Goal: Information Seeking & Learning: Learn about a topic

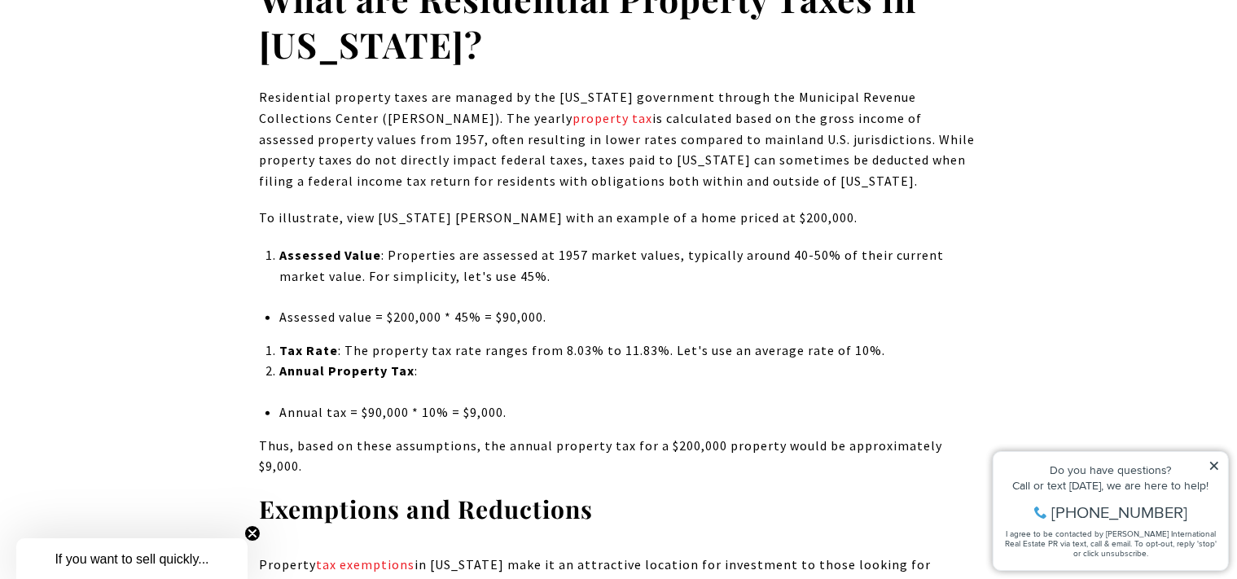
scroll to position [1633, 0]
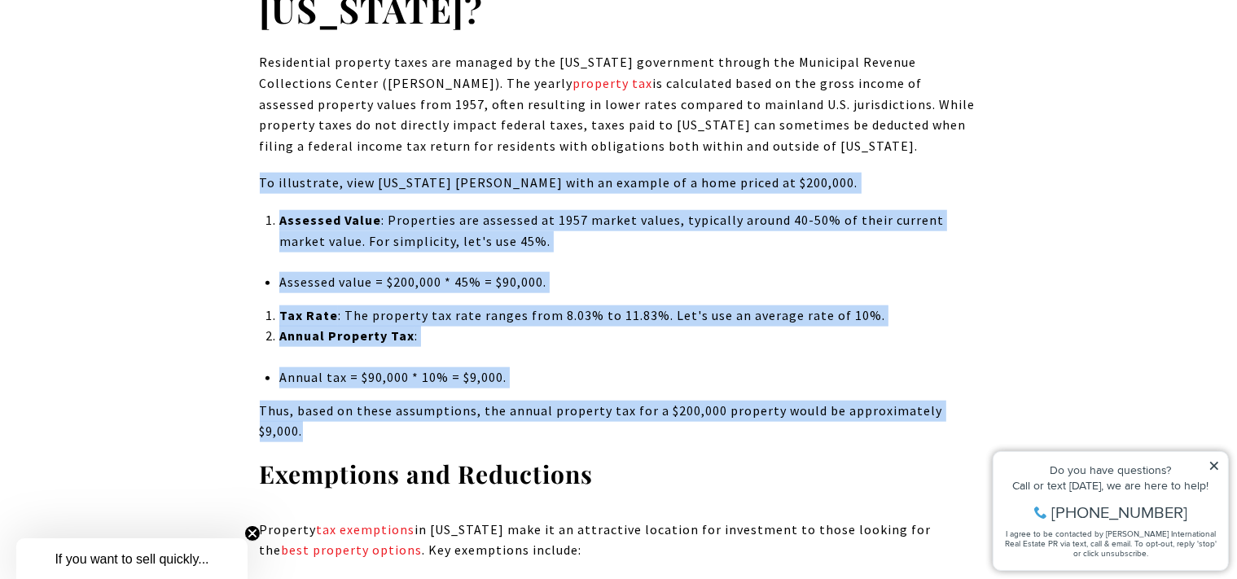
drag, startPoint x: 262, startPoint y: 183, endPoint x: 992, endPoint y: 424, distance: 768.3
copy div "To illustrate, view Puerto Rico casas with an example of a home priced at $200,…"
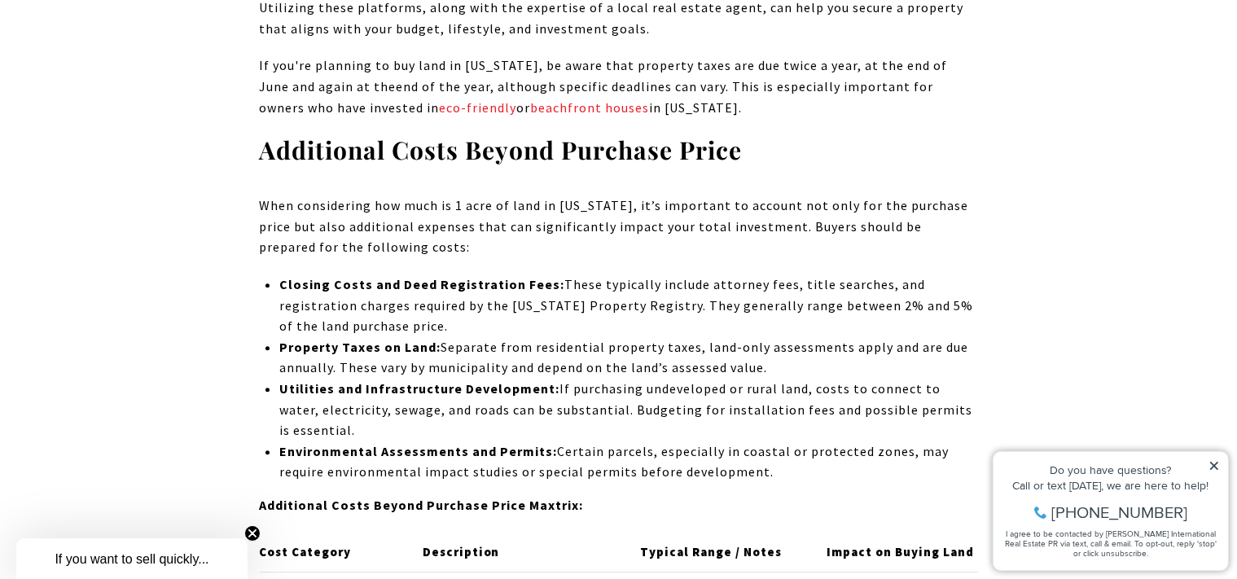
scroll to position [4986, 0]
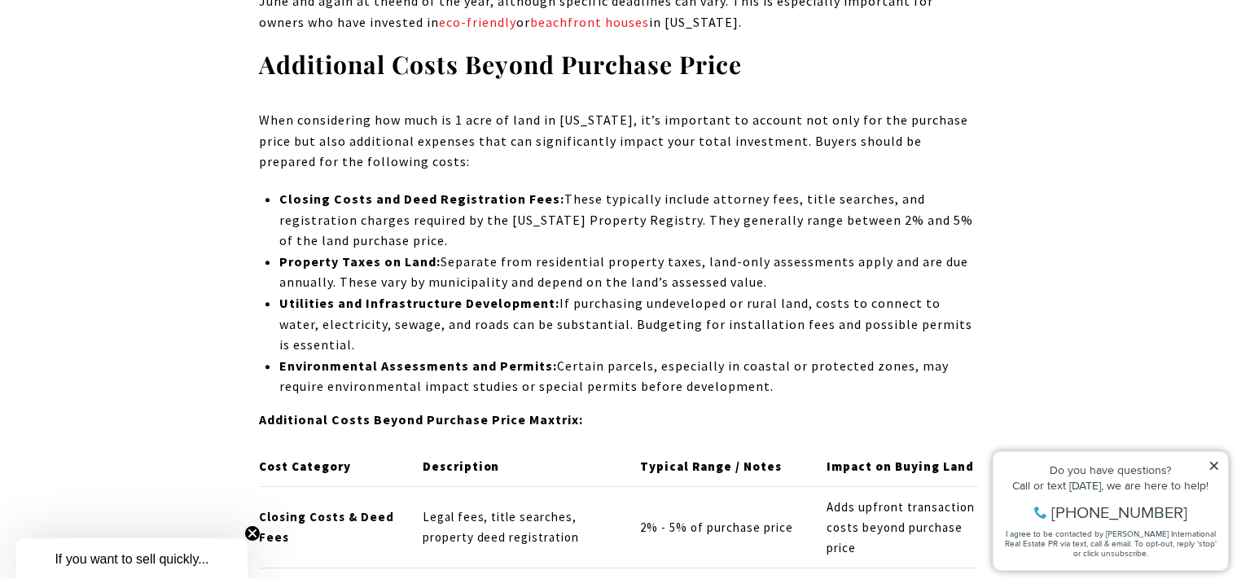
click at [1216, 466] on icon at bounding box center [1212, 464] width 11 height 11
click at [1213, 462] on icon at bounding box center [1212, 464] width 11 height 11
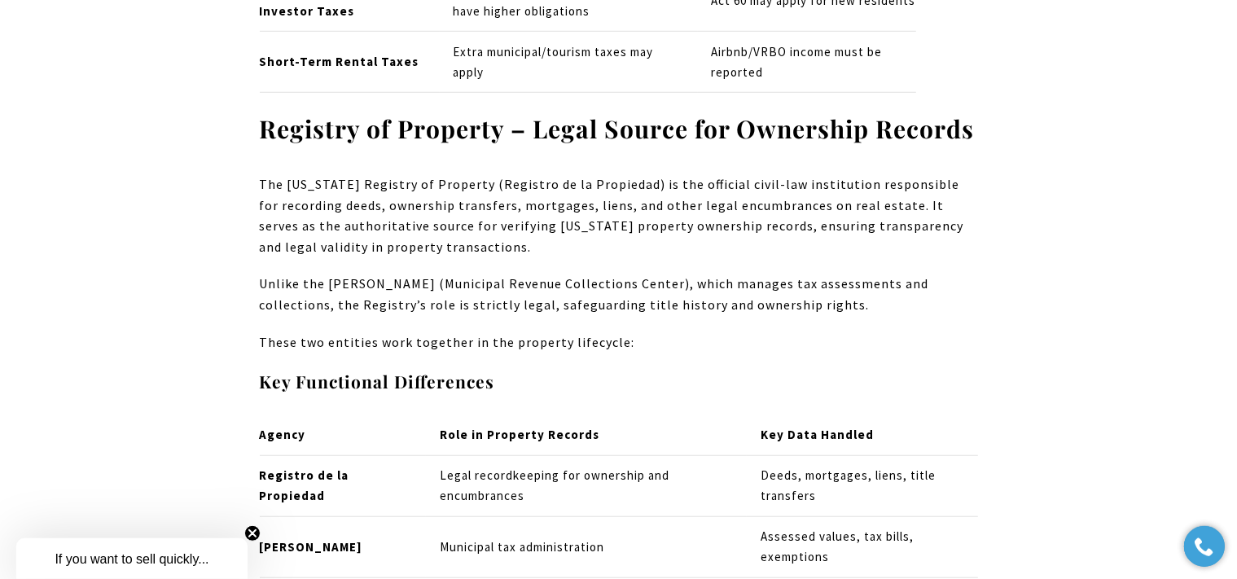
scroll to position [7565, 0]
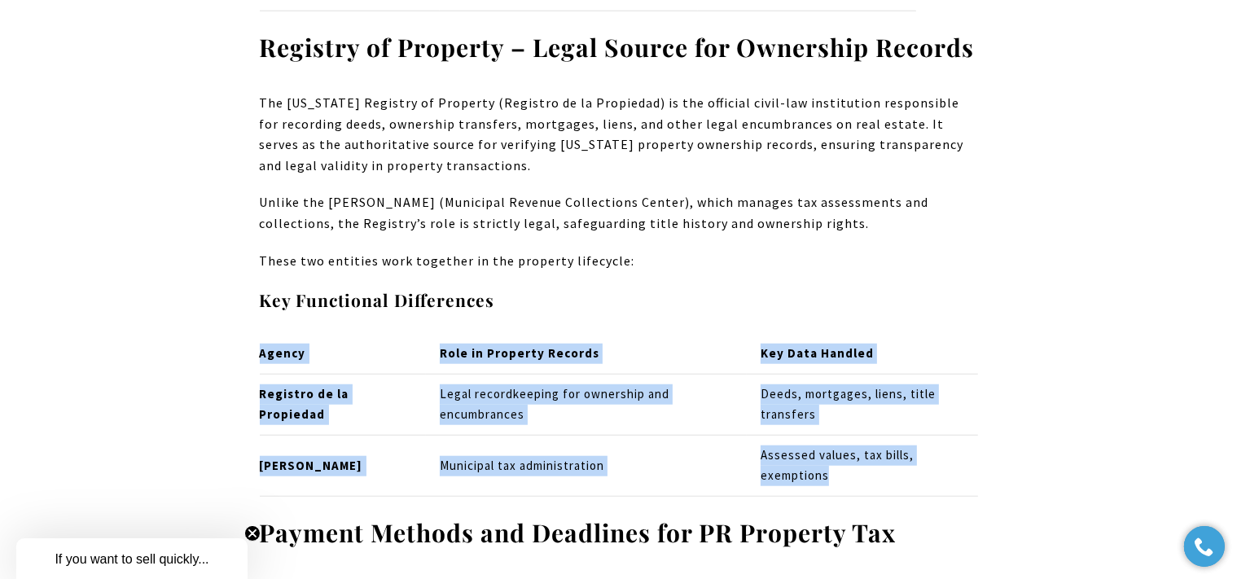
drag, startPoint x: 261, startPoint y: 310, endPoint x: 853, endPoint y: 436, distance: 606.0
click at [853, 436] on table "Agency Role in Property Records Key Data Handled Registro de la Propiedad Legal…" at bounding box center [619, 415] width 718 height 163
copy table "Agency Role in Property Records Key Data Handled Registro de la Propiedad Legal…"
